Goal: Information Seeking & Learning: Check status

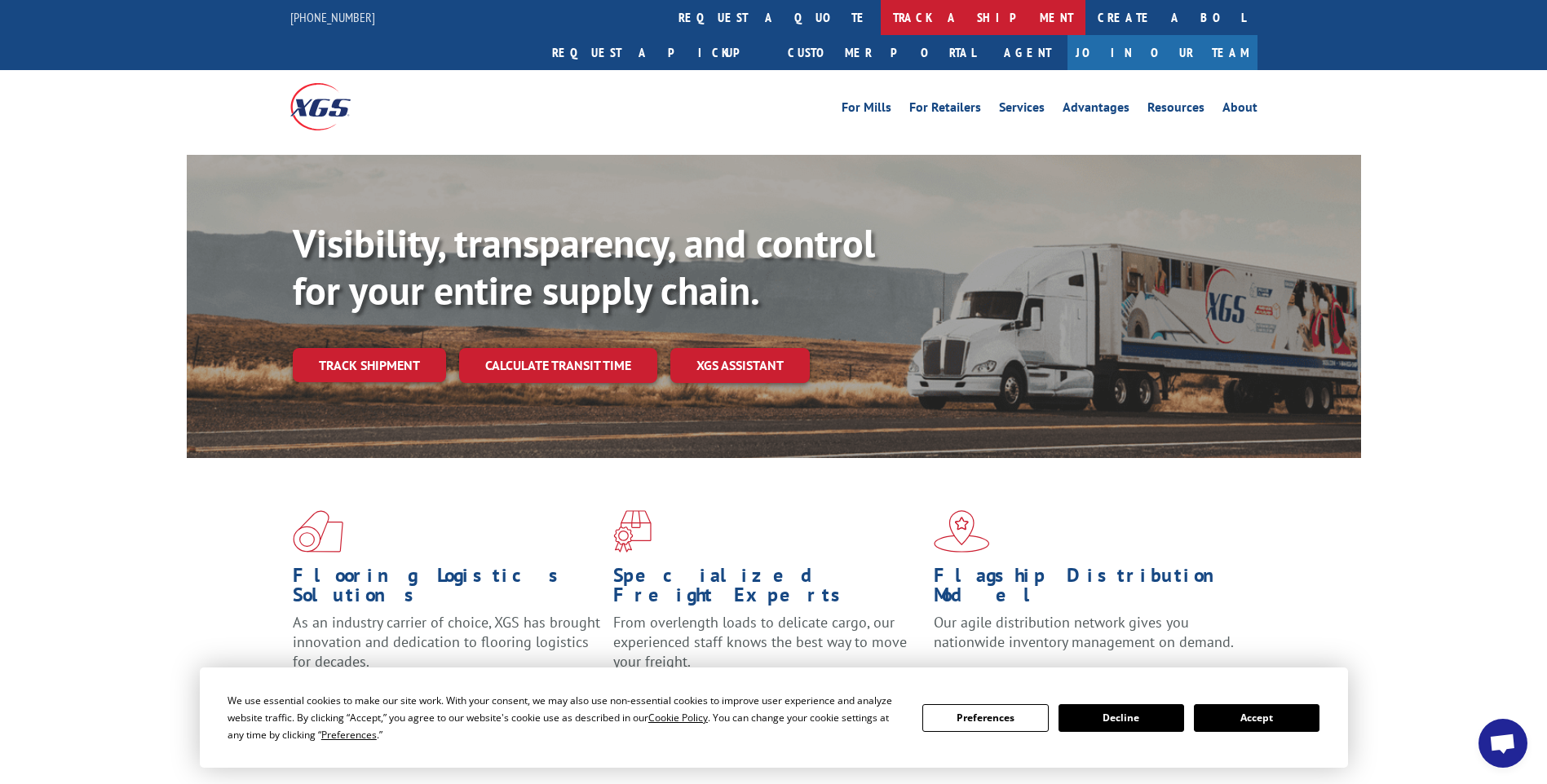
click at [881, 19] on link "track a shipment" at bounding box center [983, 17] width 205 height 35
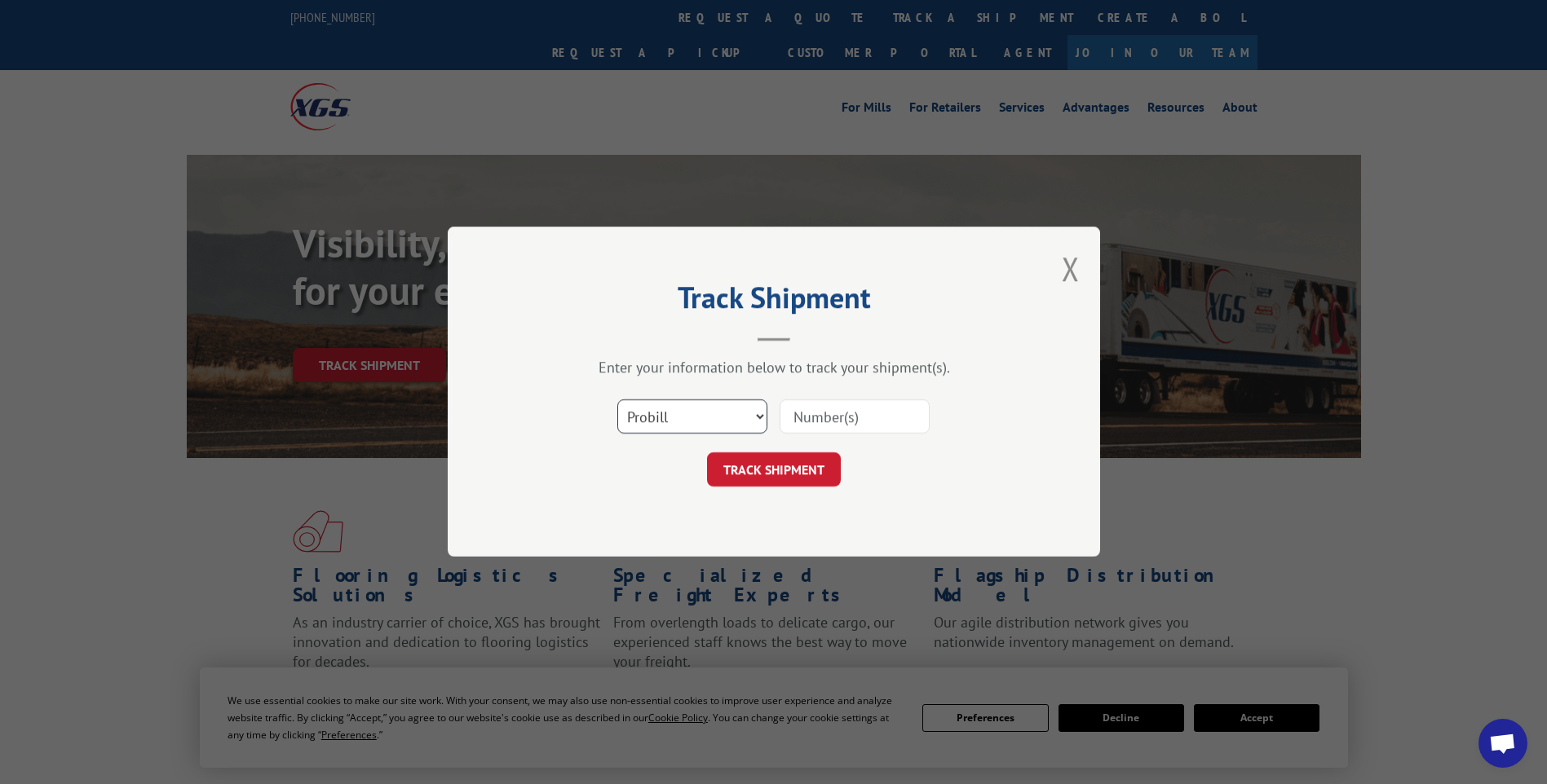
drag, startPoint x: 750, startPoint y: 413, endPoint x: 729, endPoint y: 431, distance: 27.7
click at [750, 413] on select "Select category... Probill BOL PO" at bounding box center [693, 417] width 150 height 34
select select "po"
click at [617, 400] on select "Select category... Probill BOL PO" at bounding box center [693, 417] width 150 height 34
paste input "20521716"
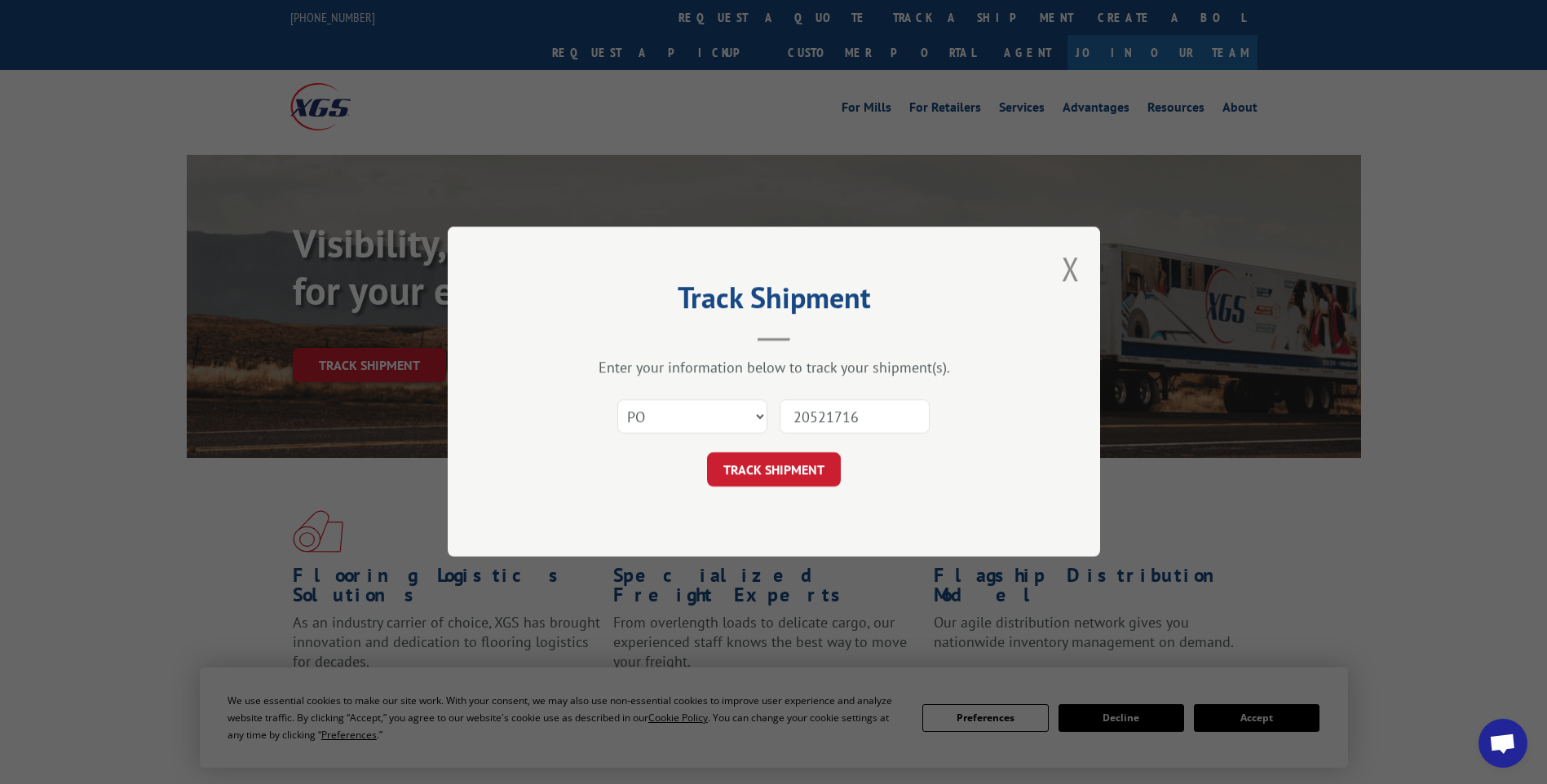
click at [826, 408] on input "20521716" at bounding box center [854, 417] width 150 height 34
type input "20521716"
click button "TRACK SHIPMENT" at bounding box center [774, 470] width 134 height 34
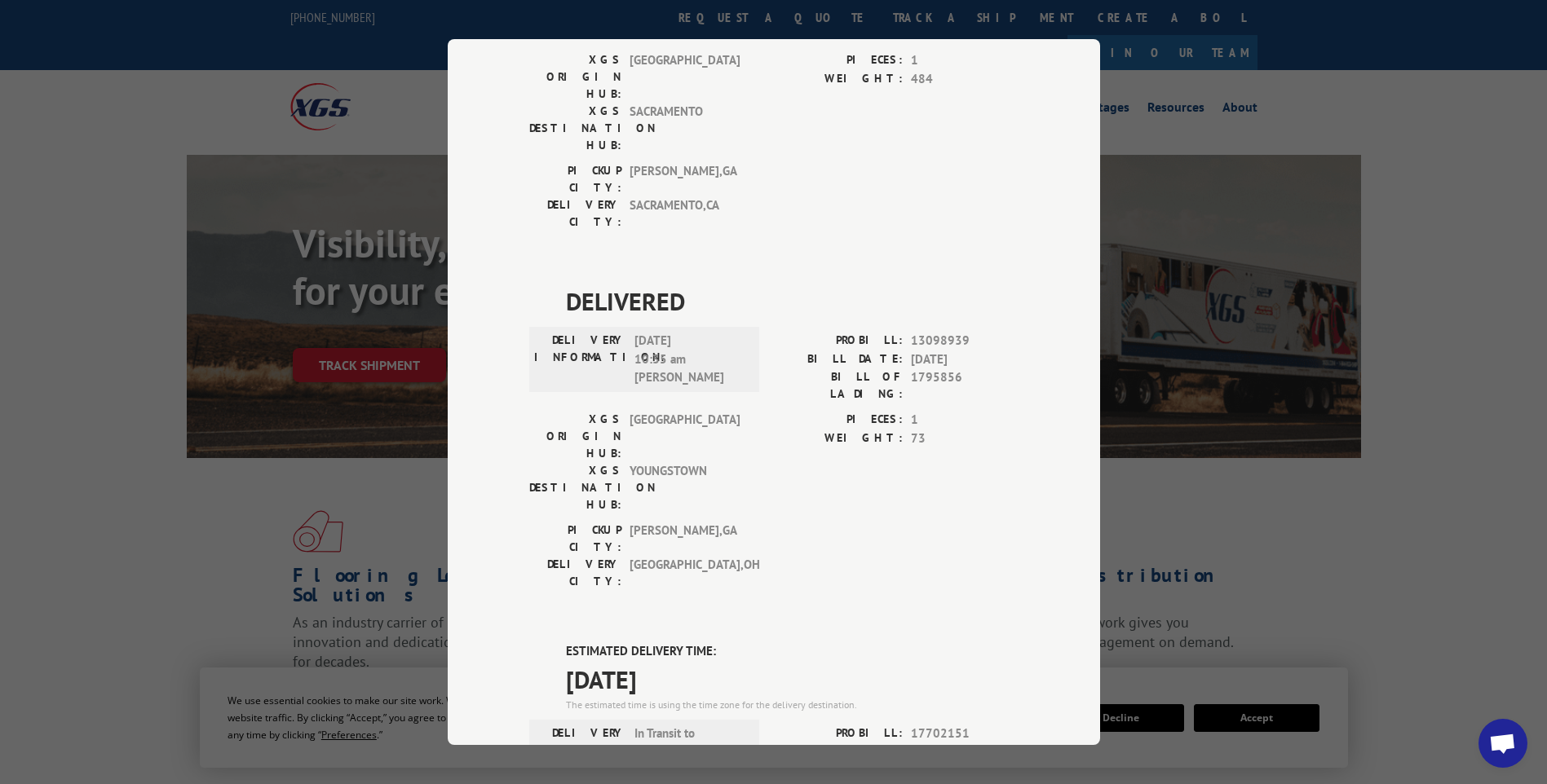
scroll to position [489, 0]
